Goal: Task Accomplishment & Management: Manage account settings

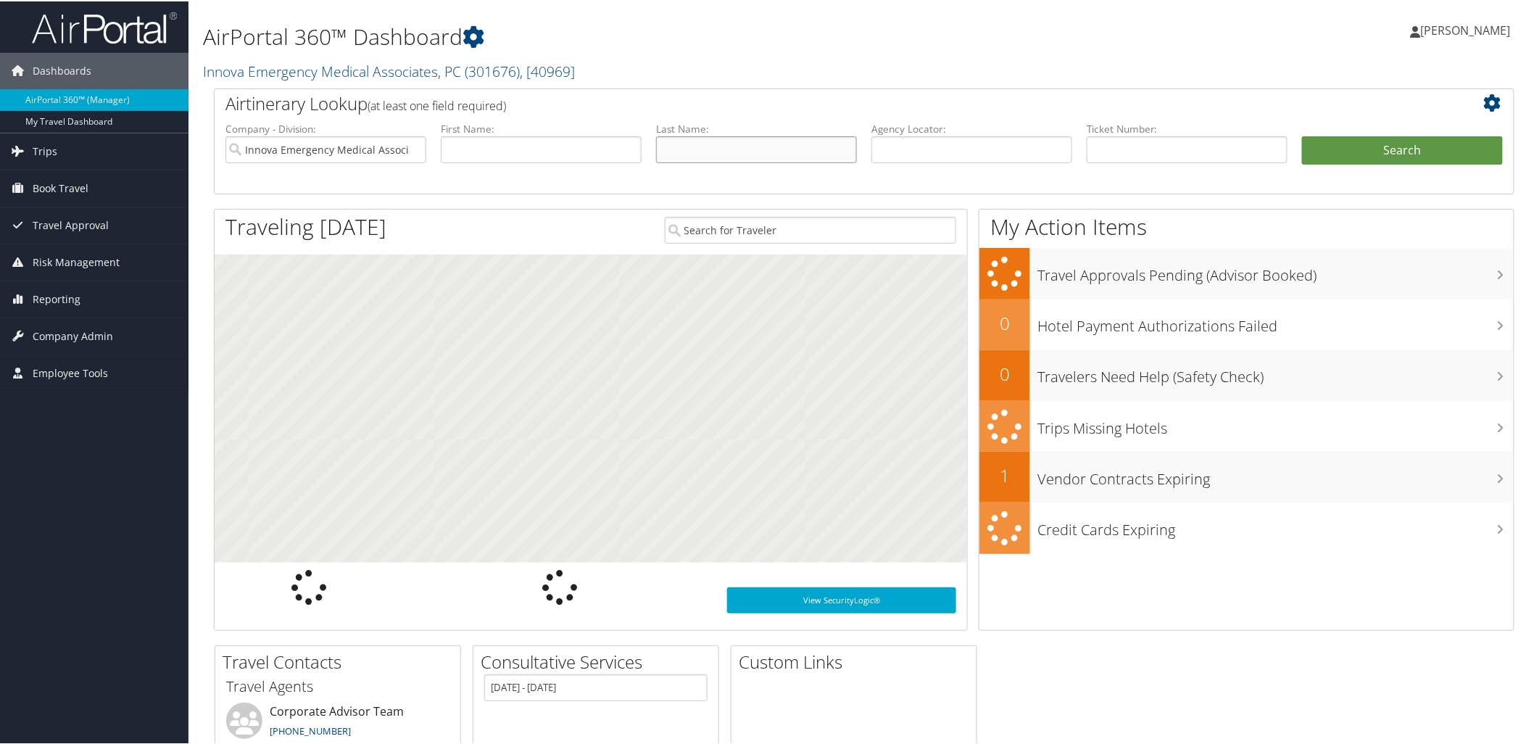
click at [683, 146] on input "text" at bounding box center [756, 148] width 201 height 27
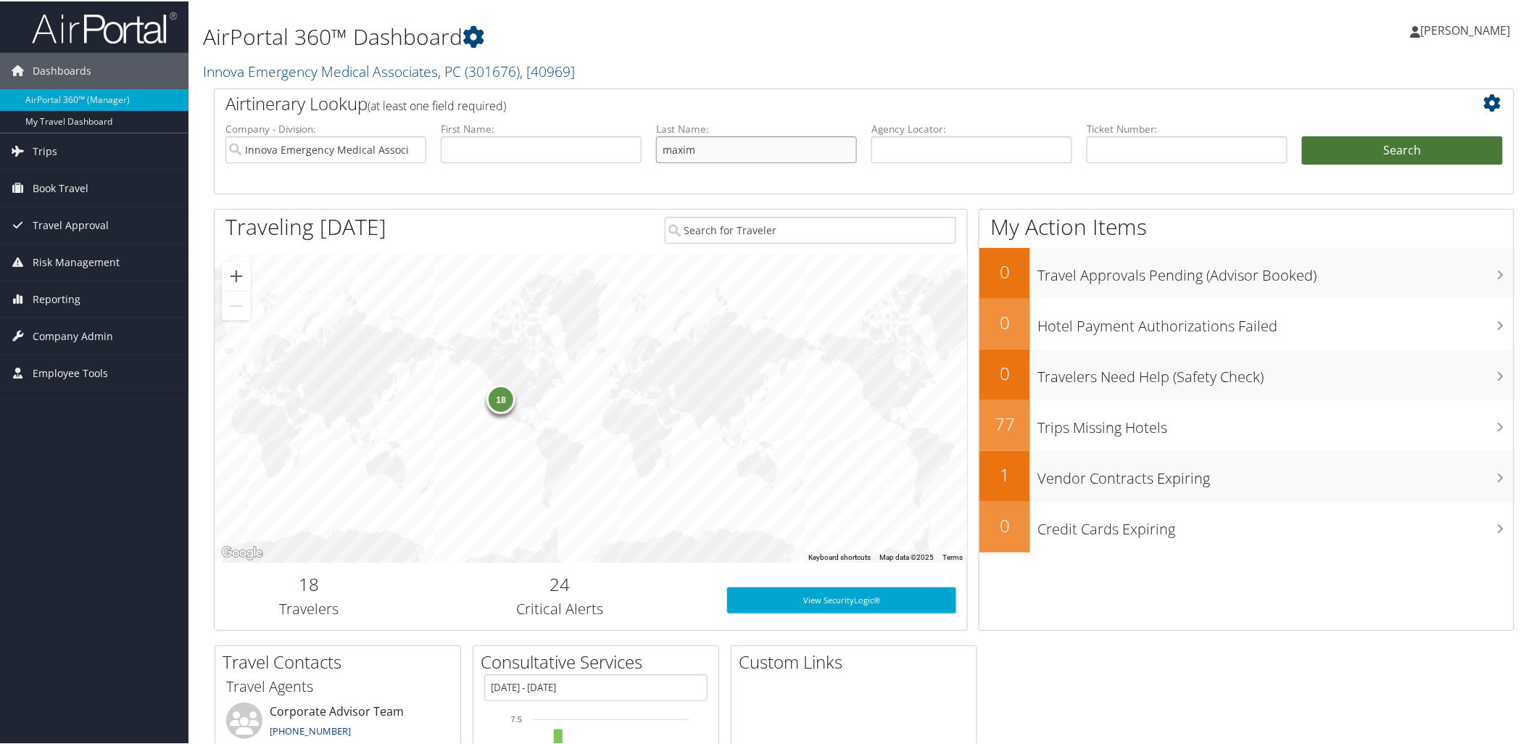
type input "maxim"
click at [1329, 149] on button "Search" at bounding box center [1402, 149] width 201 height 29
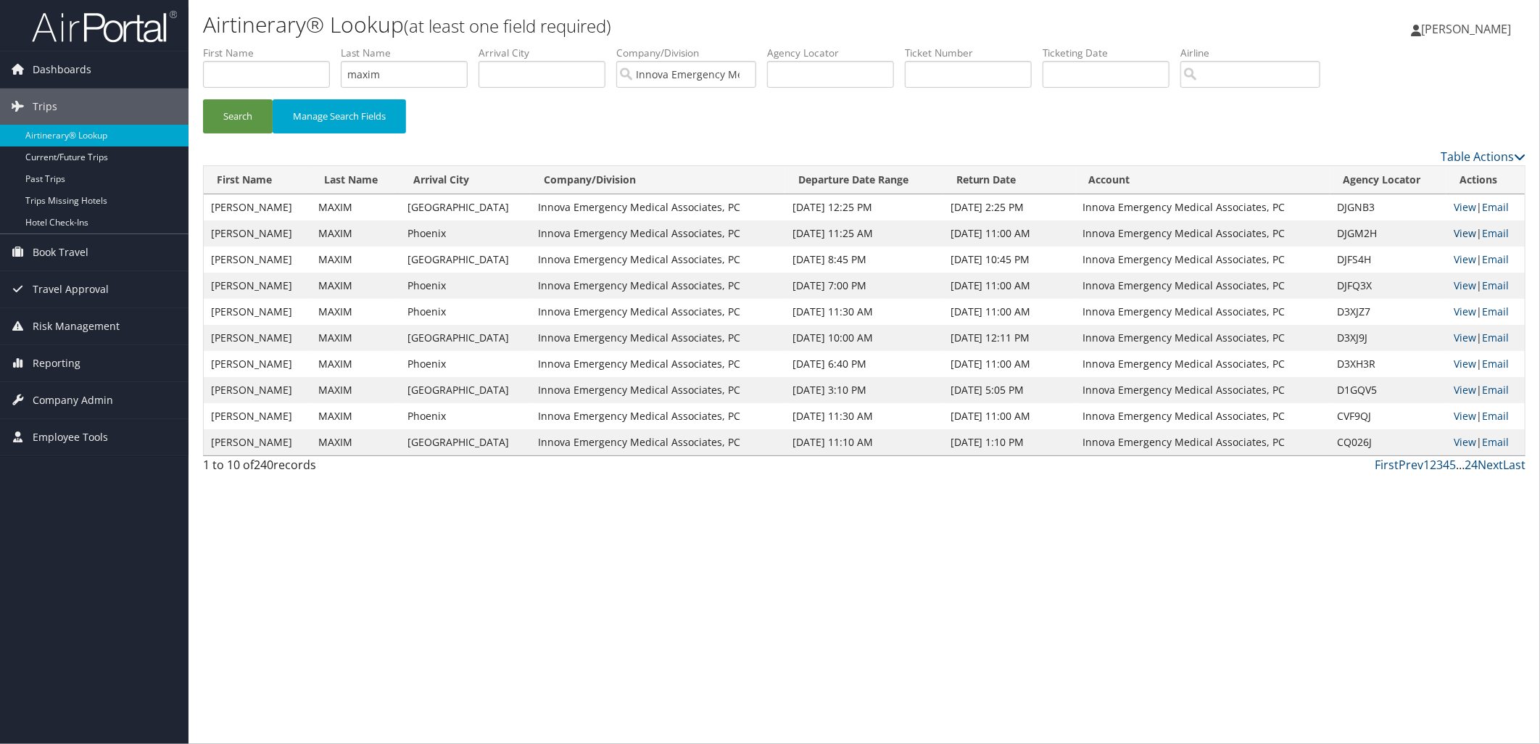
click at [1461, 233] on link "View" at bounding box center [1464, 233] width 22 height 14
click at [75, 393] on span "Company Admin" at bounding box center [73, 400] width 80 height 36
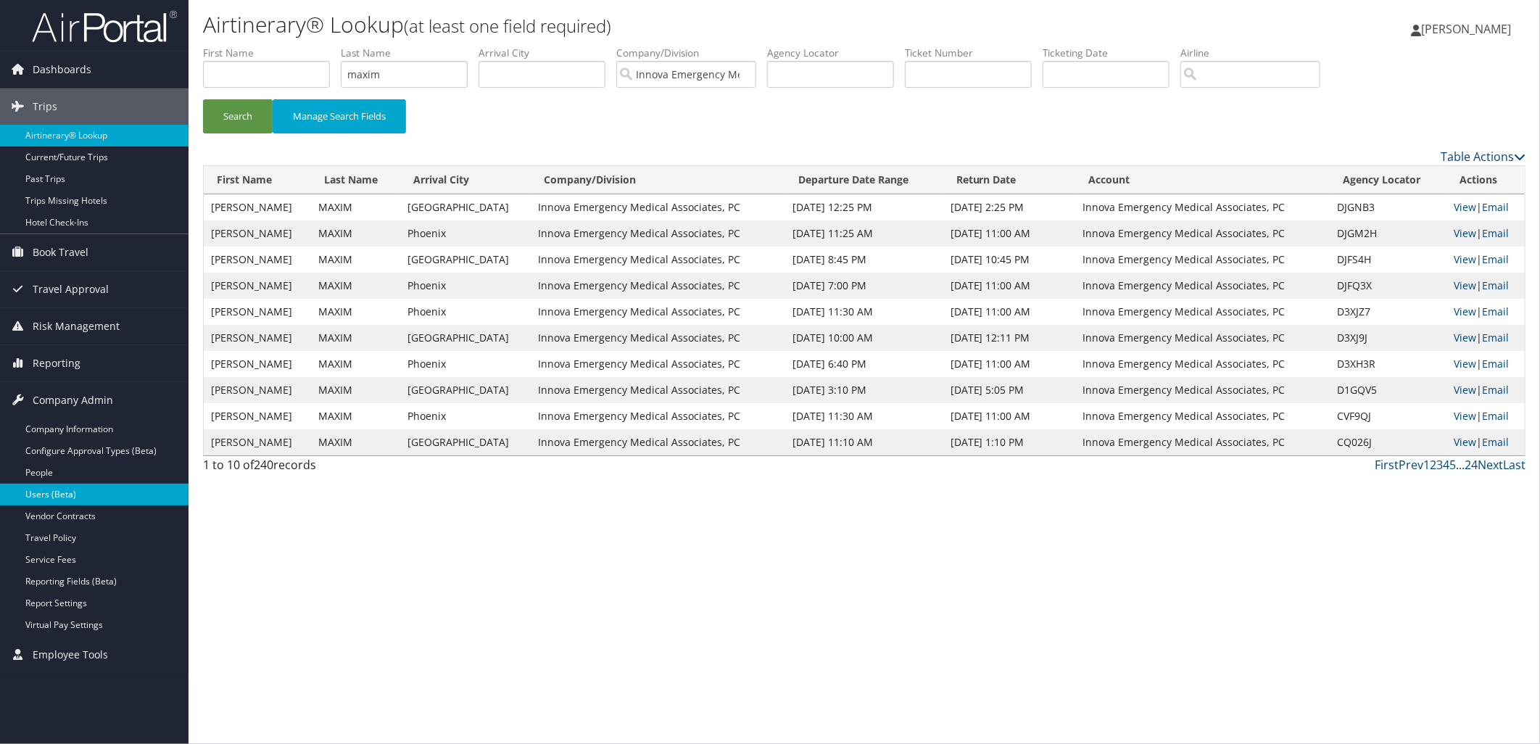
click at [94, 486] on link "Users (Beta)" at bounding box center [94, 495] width 188 height 22
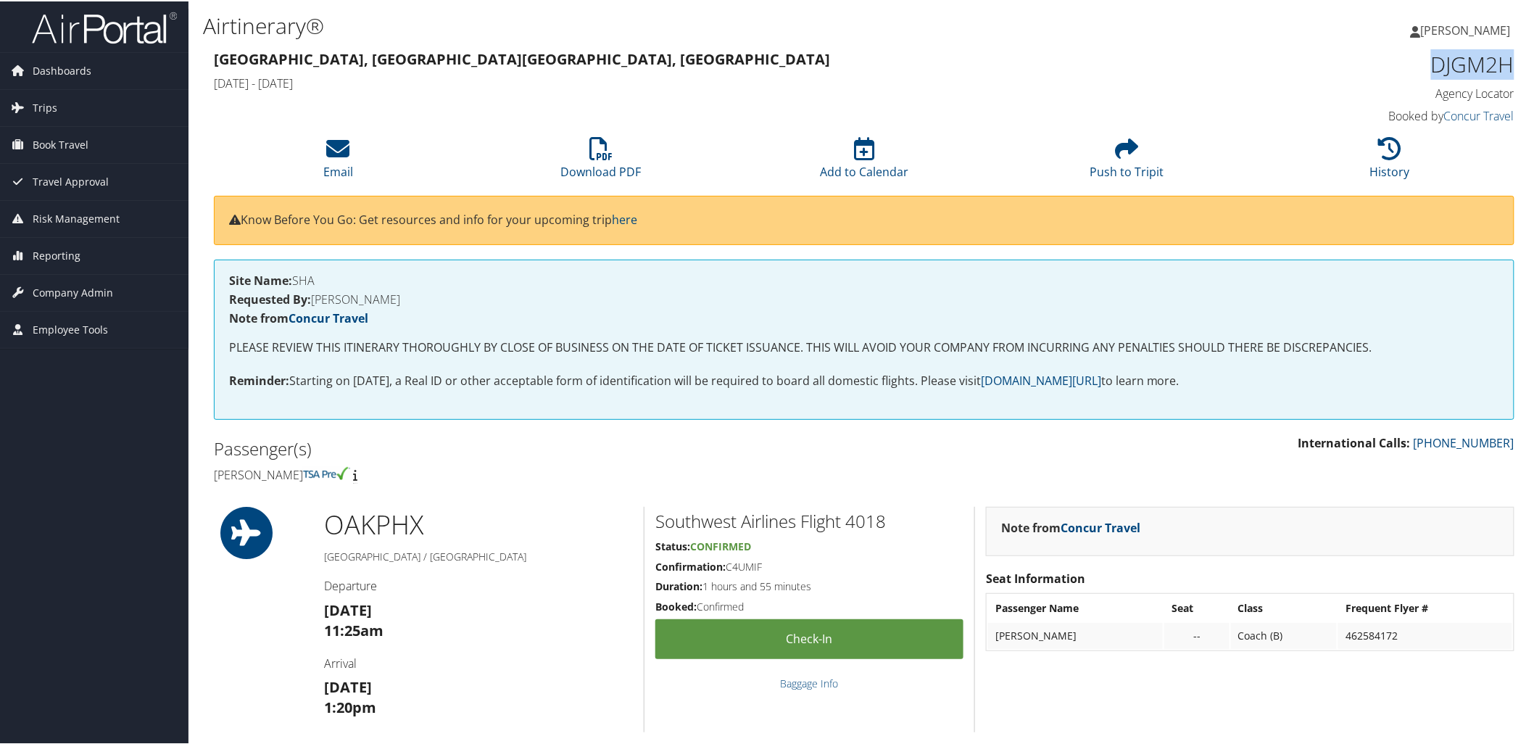
drag, startPoint x: 1511, startPoint y: 55, endPoint x: 1412, endPoint y: 70, distance: 100.4
click at [1412, 70] on div "DJGM2H Agency Locator Agency Locator DJGM2H Booked by Concur Travel Booked by C…" at bounding box center [1360, 87] width 331 height 83
copy h1 "DJGM2H"
click at [389, 163] on li "Email" at bounding box center [338, 157] width 263 height 59
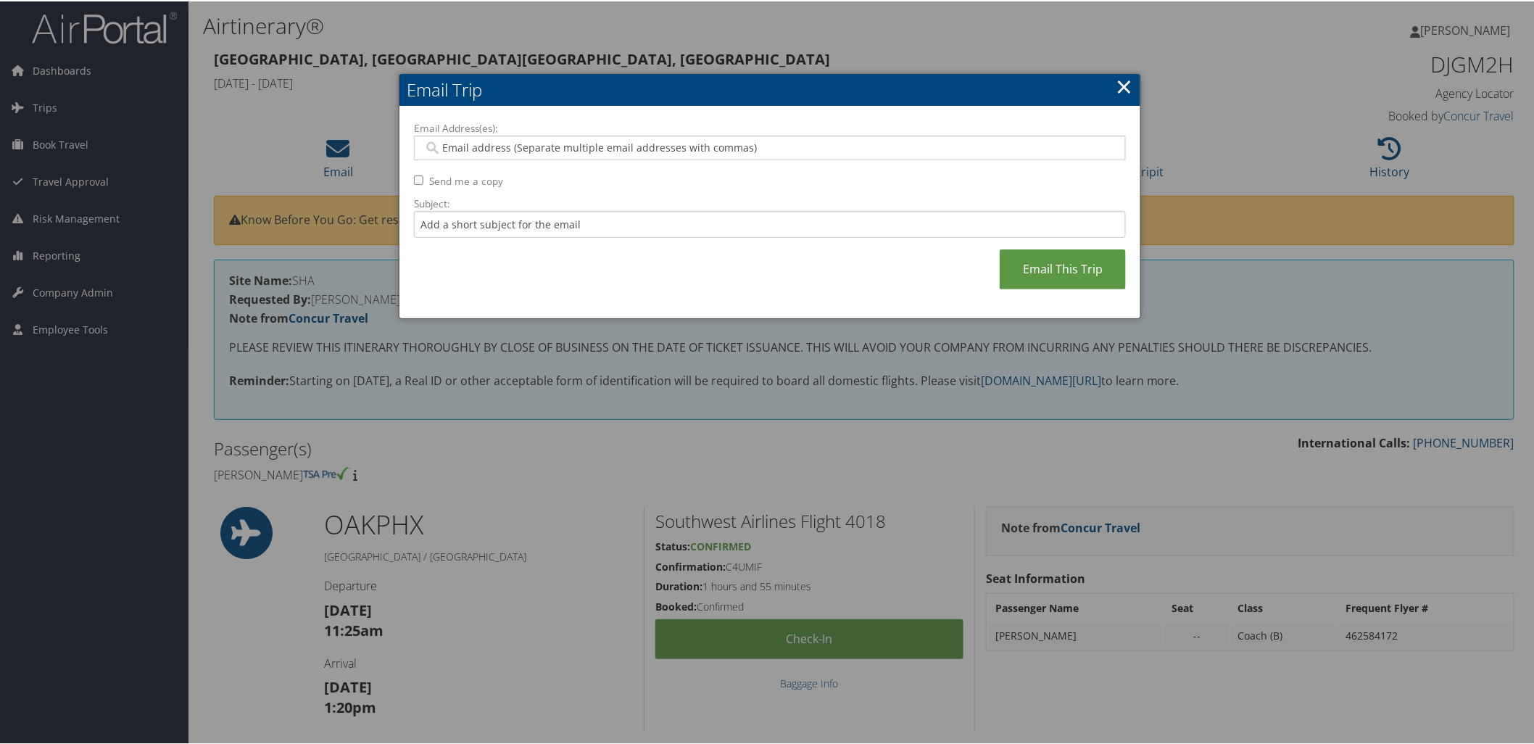
click at [1121, 92] on link "×" at bounding box center [1124, 84] width 17 height 29
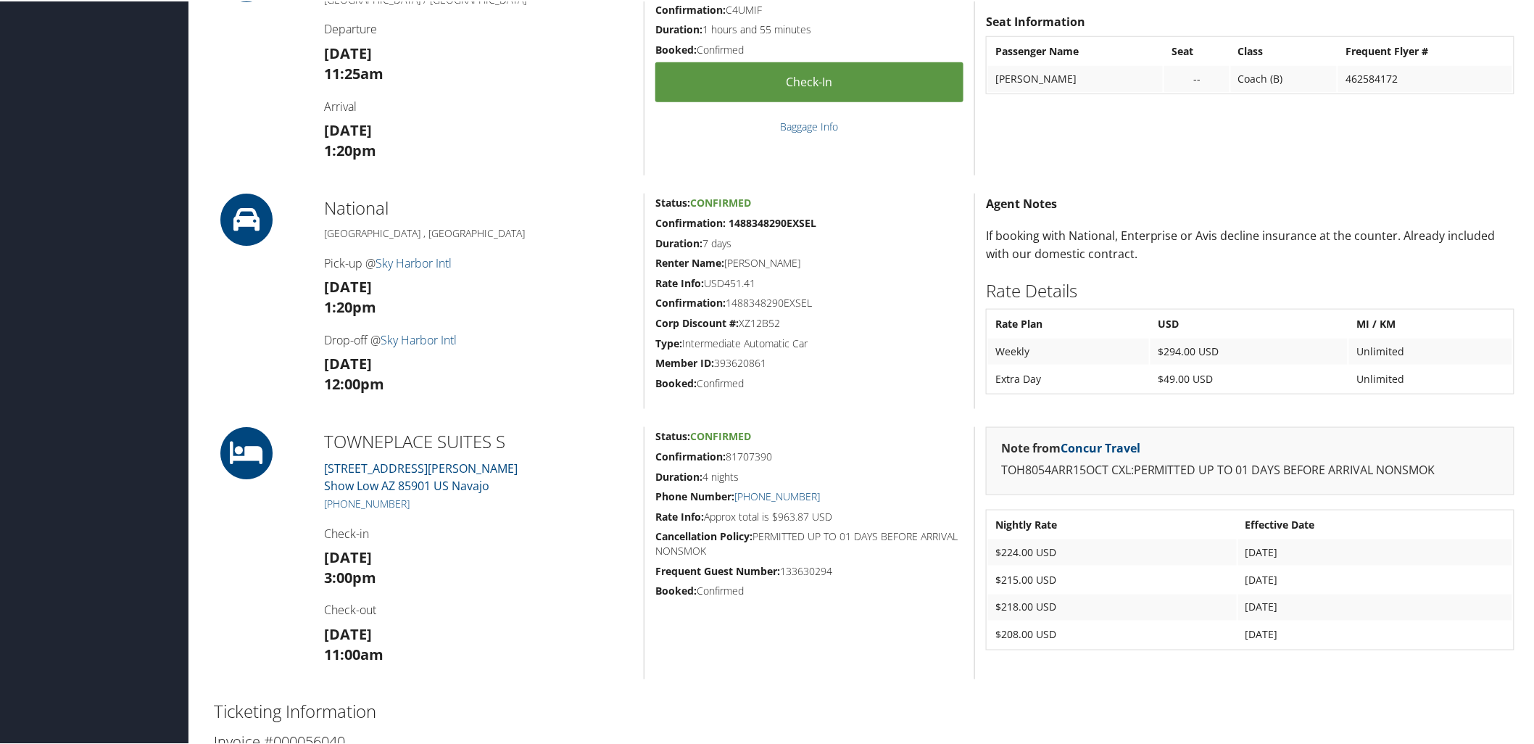
scroll to position [563, 0]
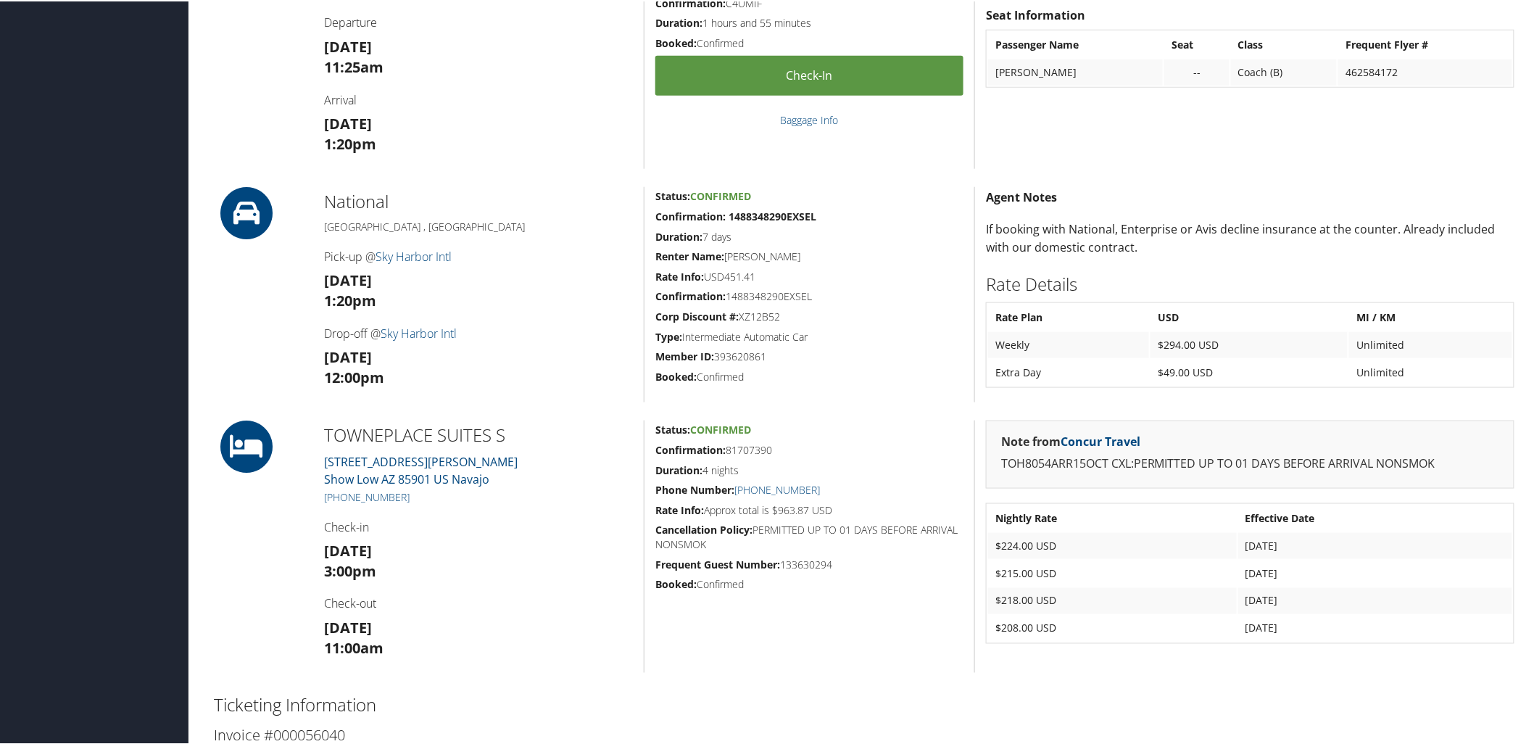
click at [567, 210] on h2 "National" at bounding box center [478, 200] width 309 height 25
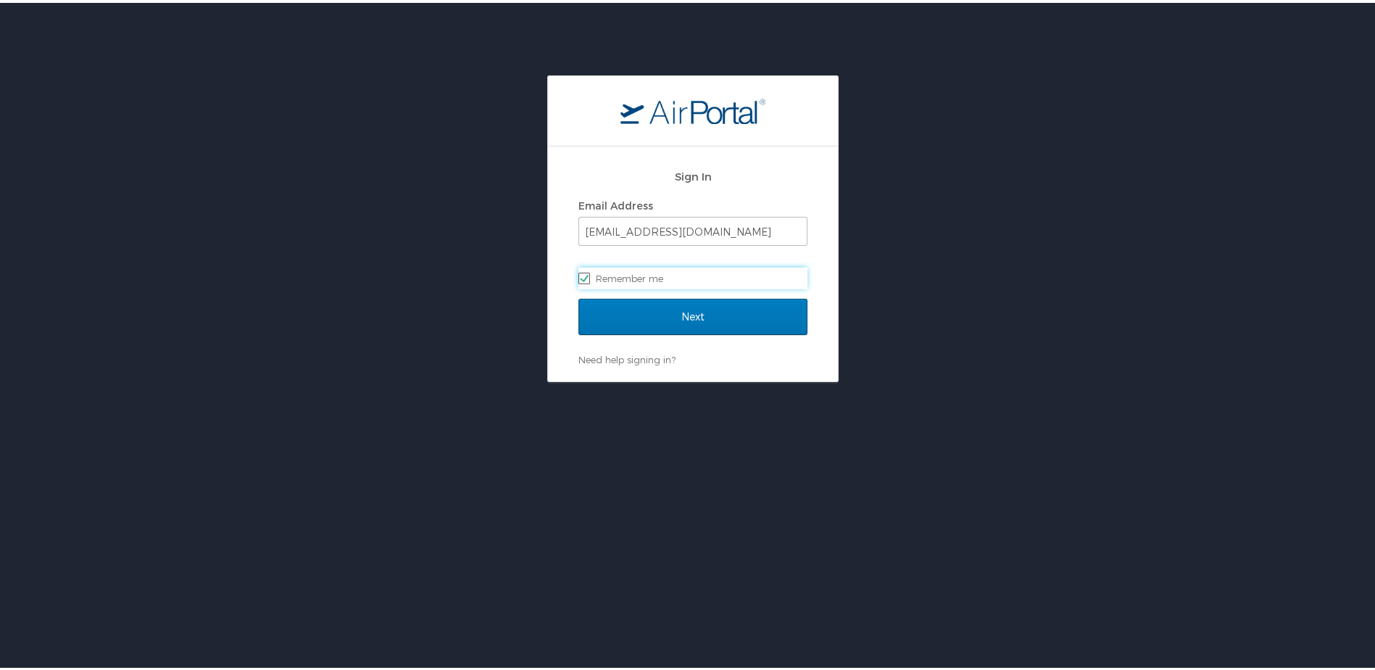
click at [672, 333] on div "Next" at bounding box center [692, 323] width 229 height 54
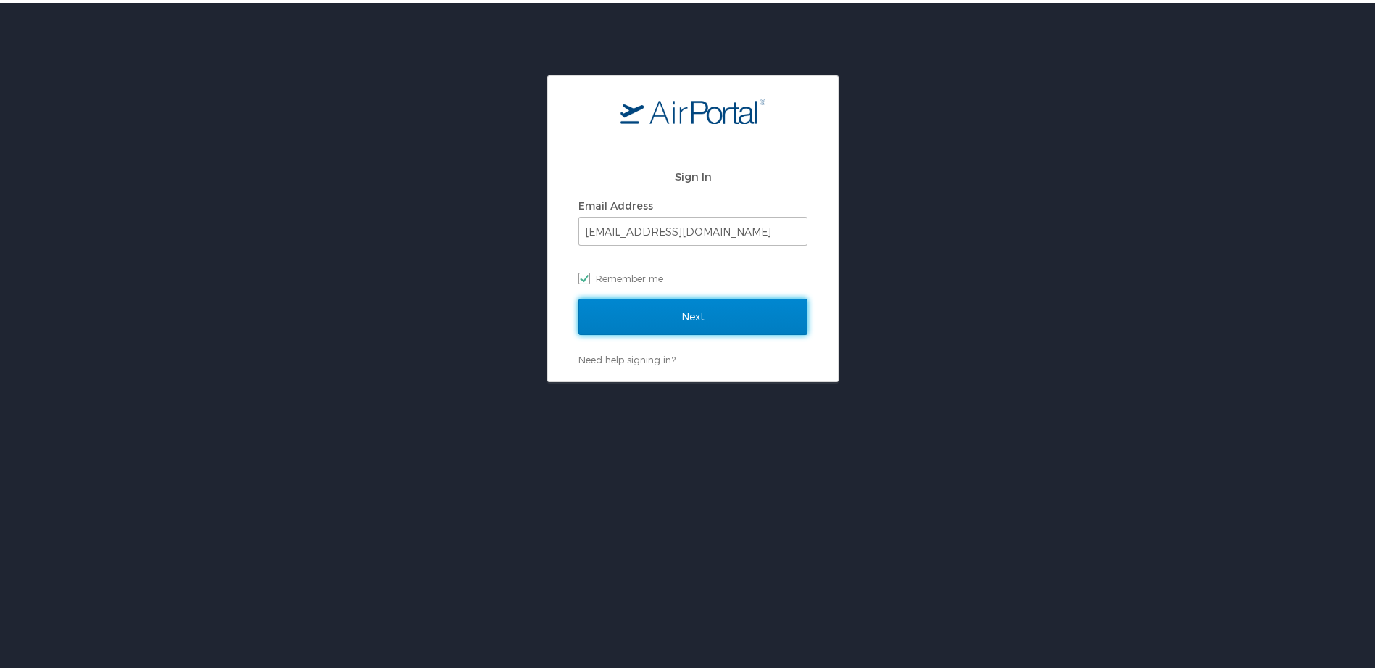
click at [673, 323] on input "Next" at bounding box center [692, 314] width 229 height 36
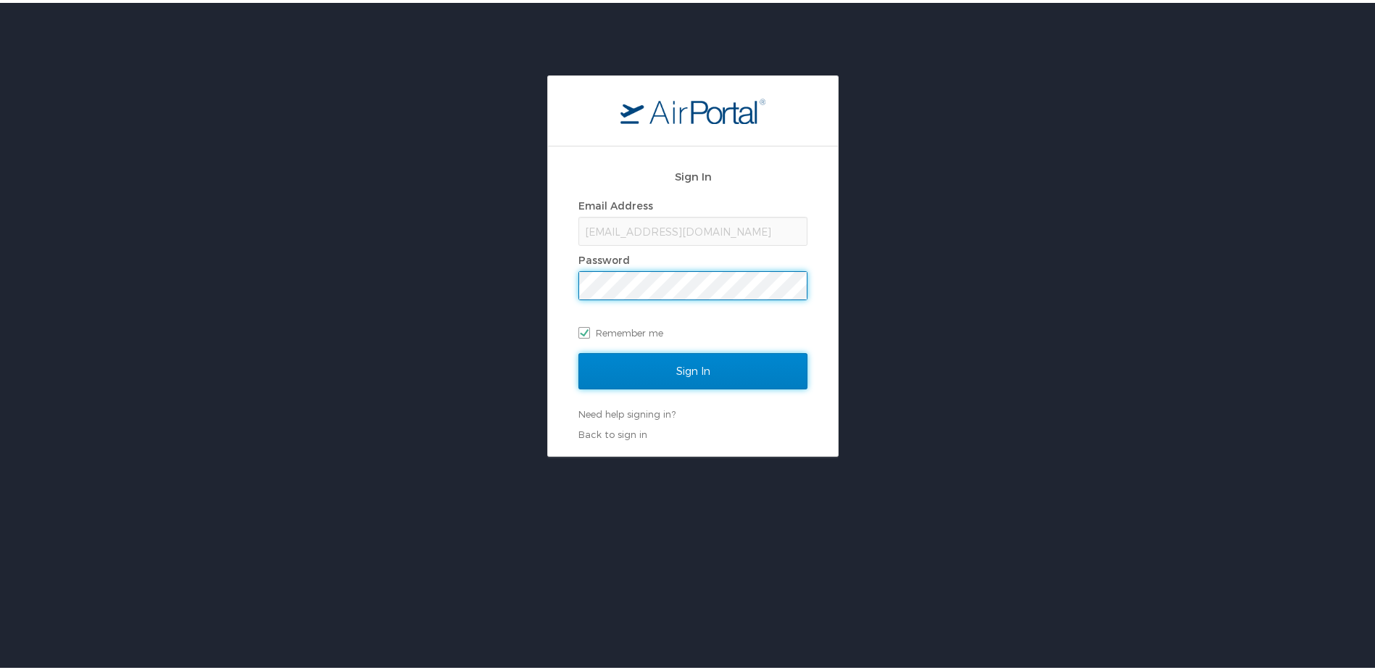
click at [681, 379] on input "Sign In" at bounding box center [692, 368] width 229 height 36
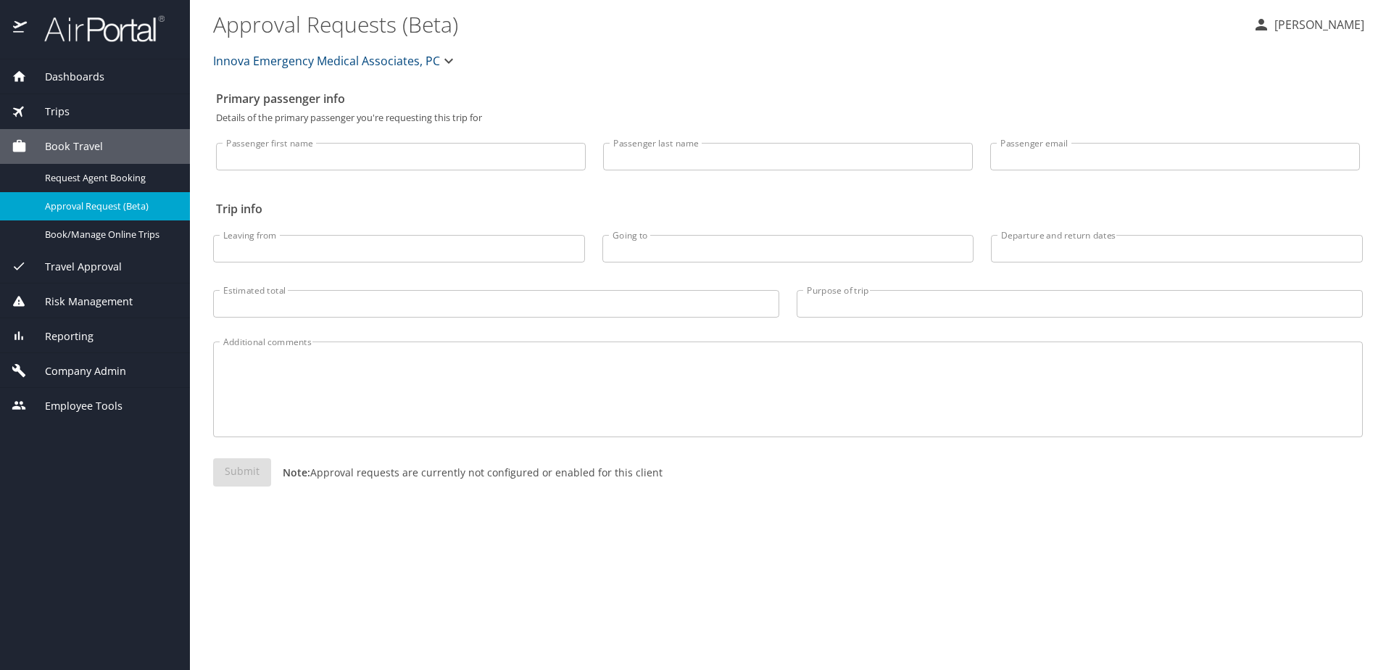
click at [96, 378] on span "Company Admin" at bounding box center [76, 371] width 99 height 16
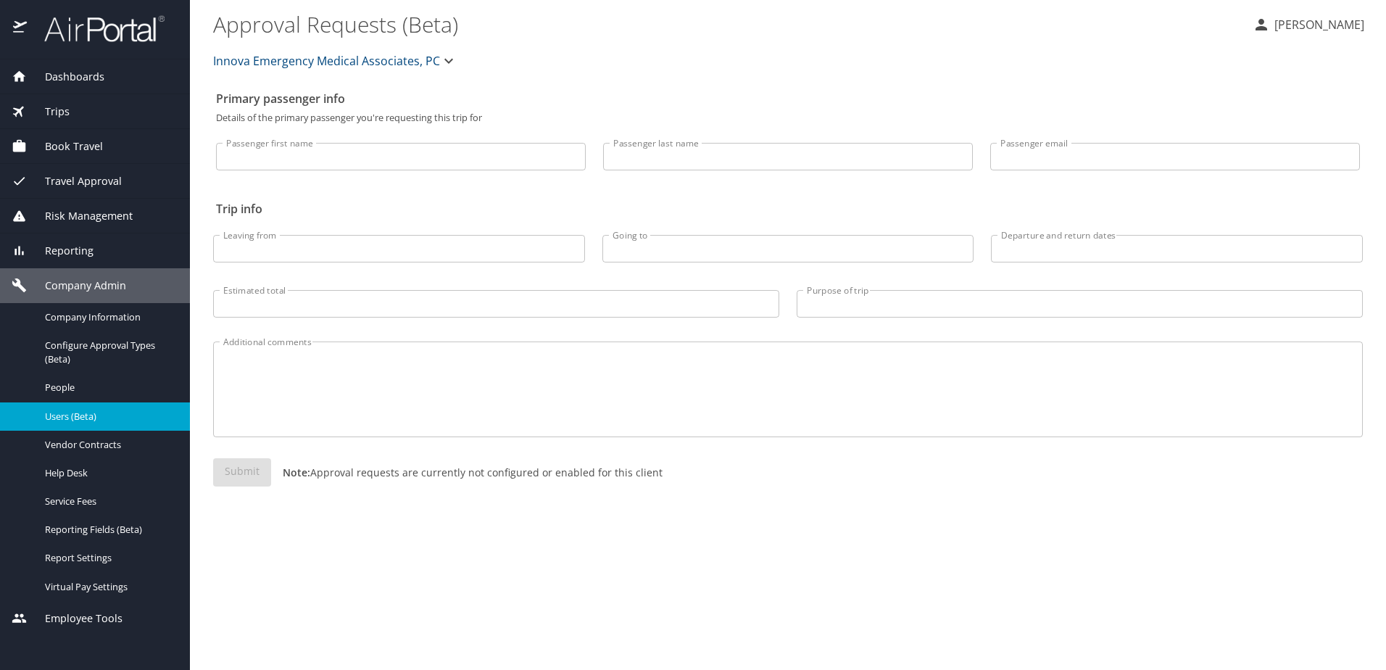
click at [94, 419] on span "Users (Beta)" at bounding box center [109, 417] width 128 height 14
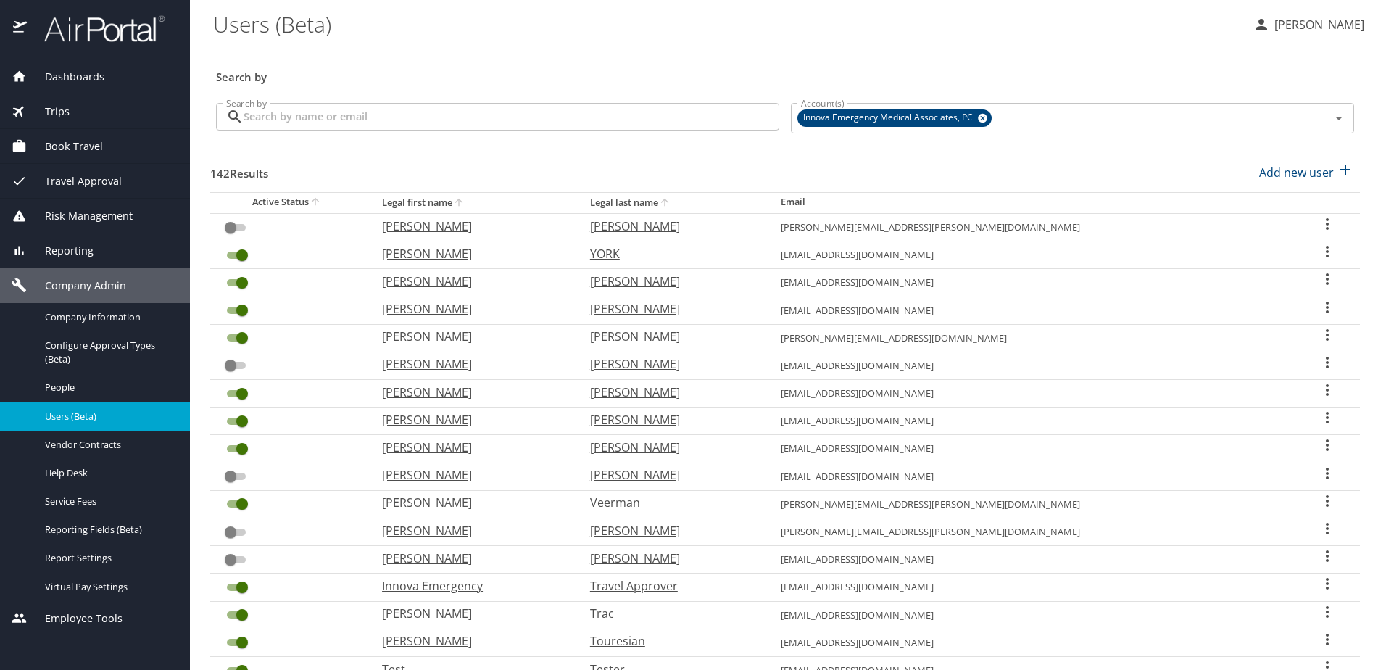
click at [410, 121] on input "Search by" at bounding box center [512, 117] width 536 height 28
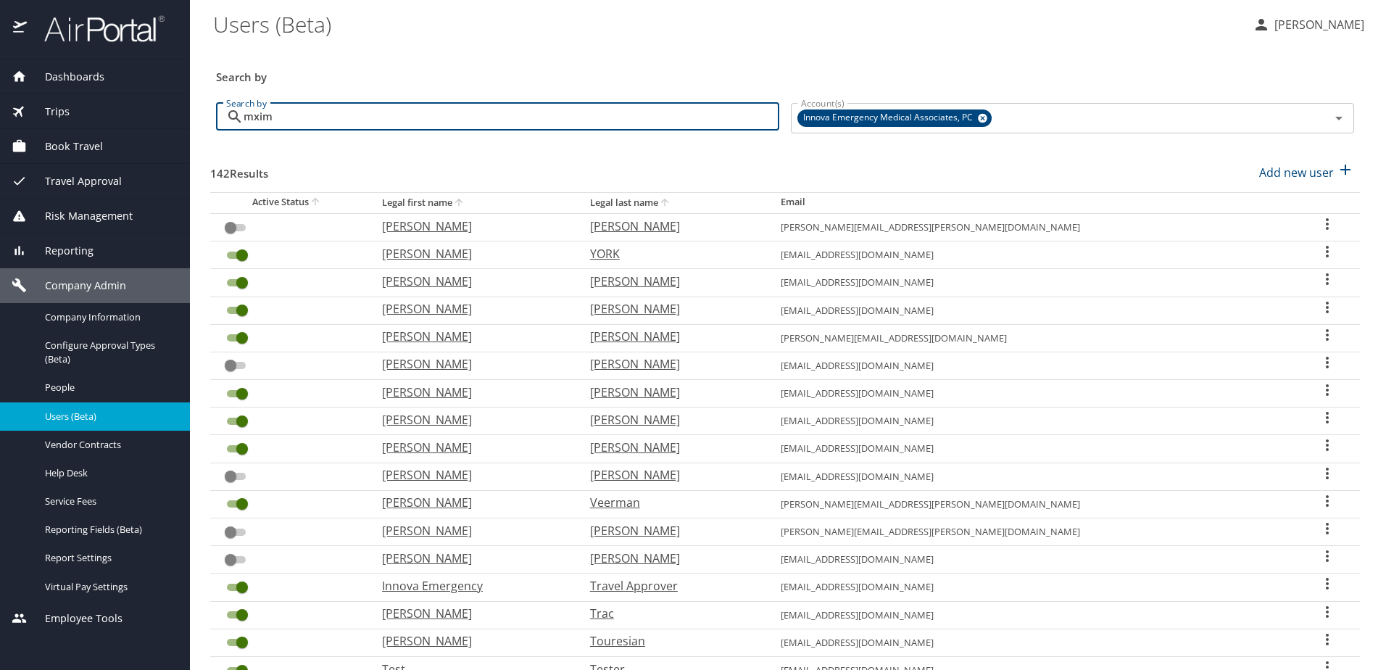
drag, startPoint x: 394, startPoint y: 119, endPoint x: 218, endPoint y: 109, distance: 175.7
click at [218, 109] on div "mxim Search by" at bounding box center [497, 117] width 563 height 28
type input "max"
checkbox input "true"
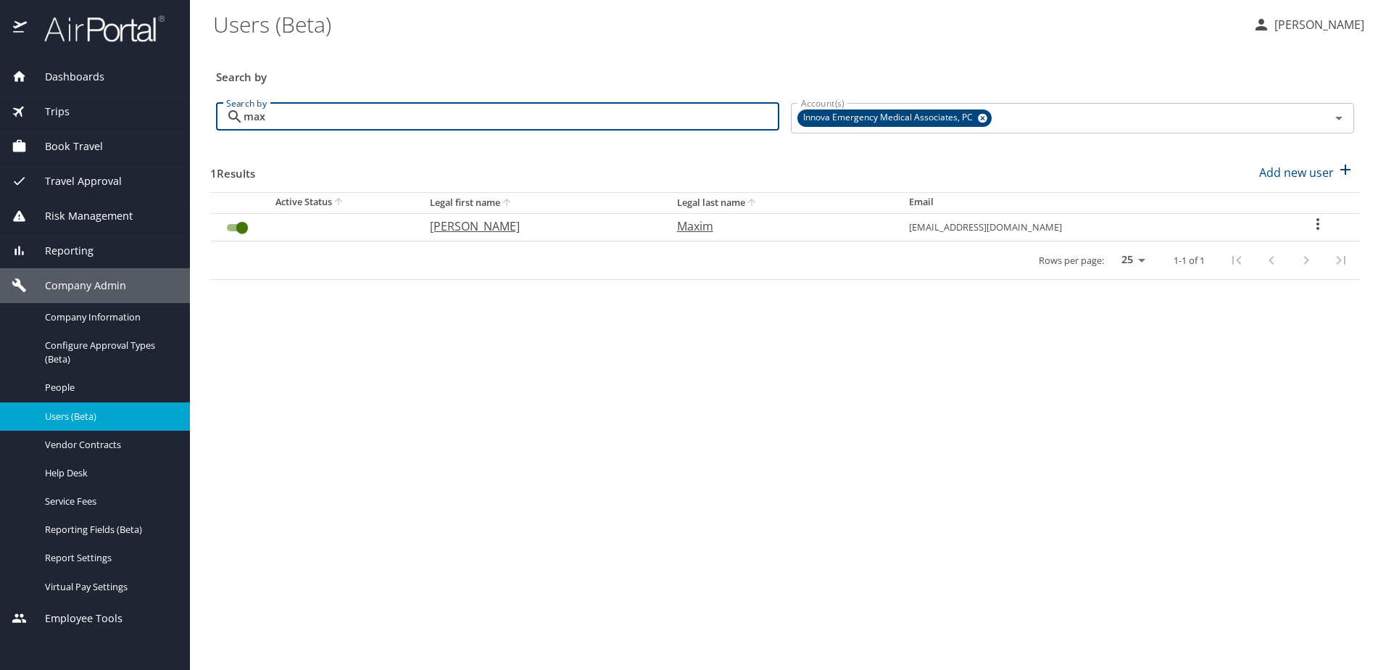
type input "max"
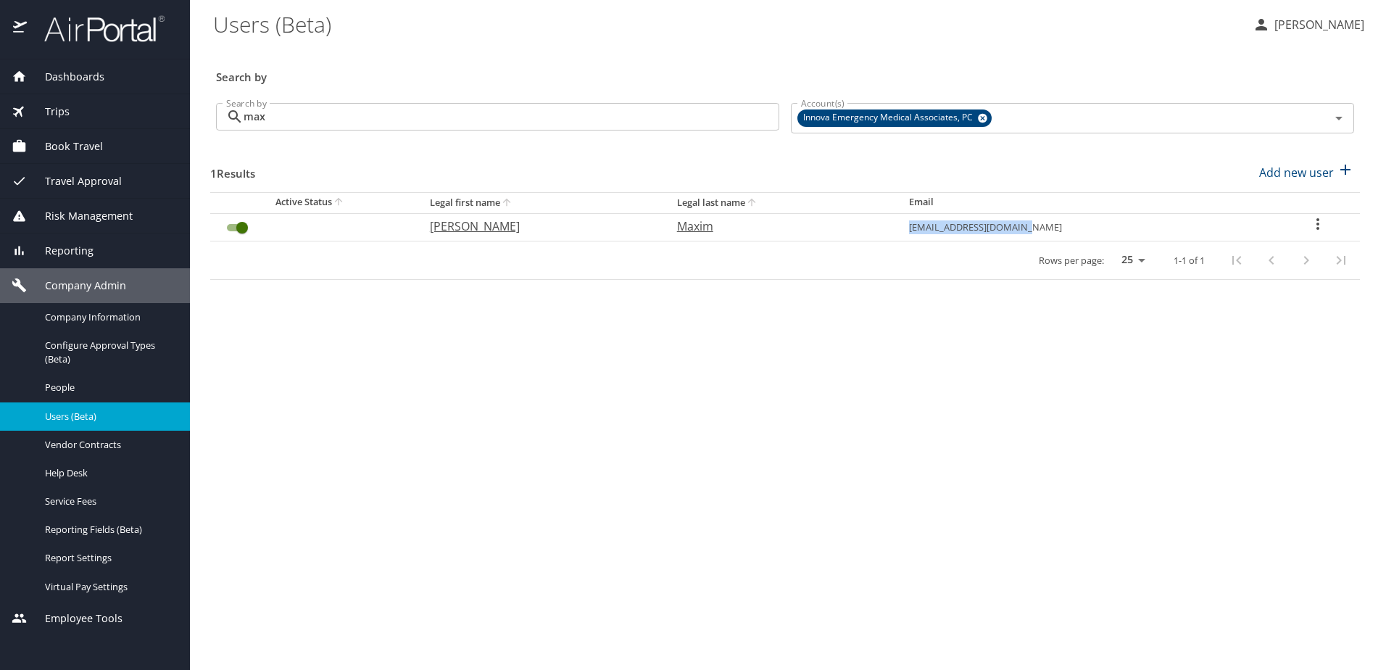
drag, startPoint x: 1088, startPoint y: 226, endPoint x: 958, endPoint y: 234, distance: 130.7
click at [958, 234] on td "[EMAIL_ADDRESS][DOMAIN_NAME]" at bounding box center [1086, 227] width 378 height 28
copy td "[EMAIL_ADDRESS][DOMAIN_NAME]"
